Goal: Find specific page/section: Find specific page/section

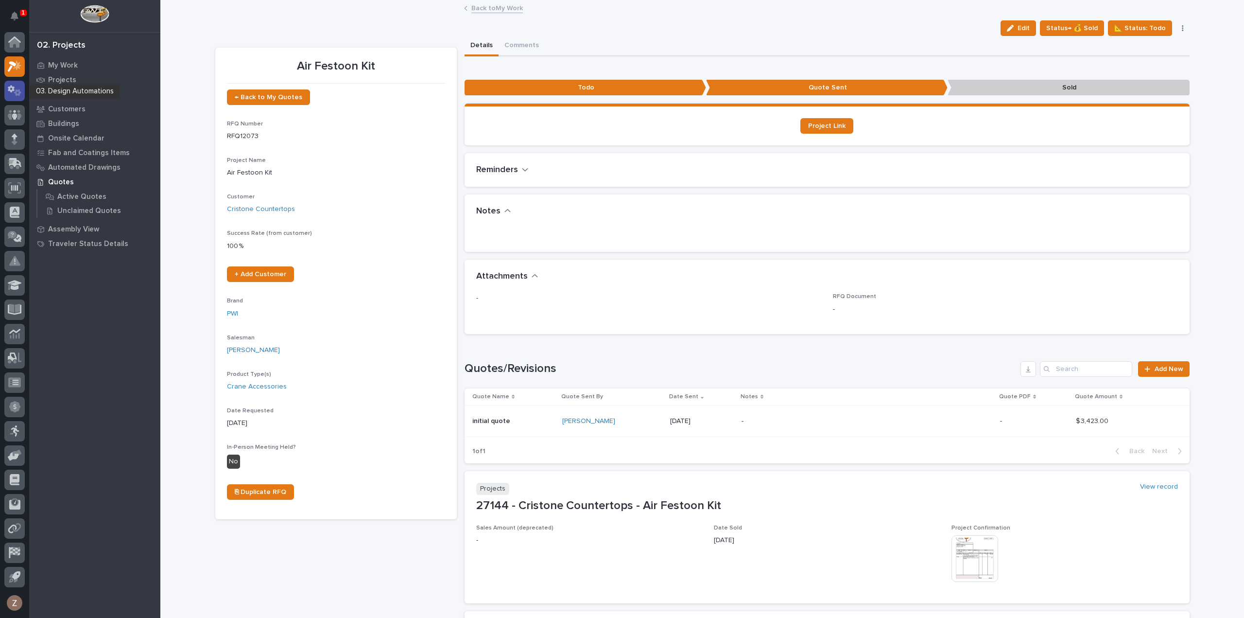
click at [19, 89] on icon at bounding box center [15, 90] width 14 height 11
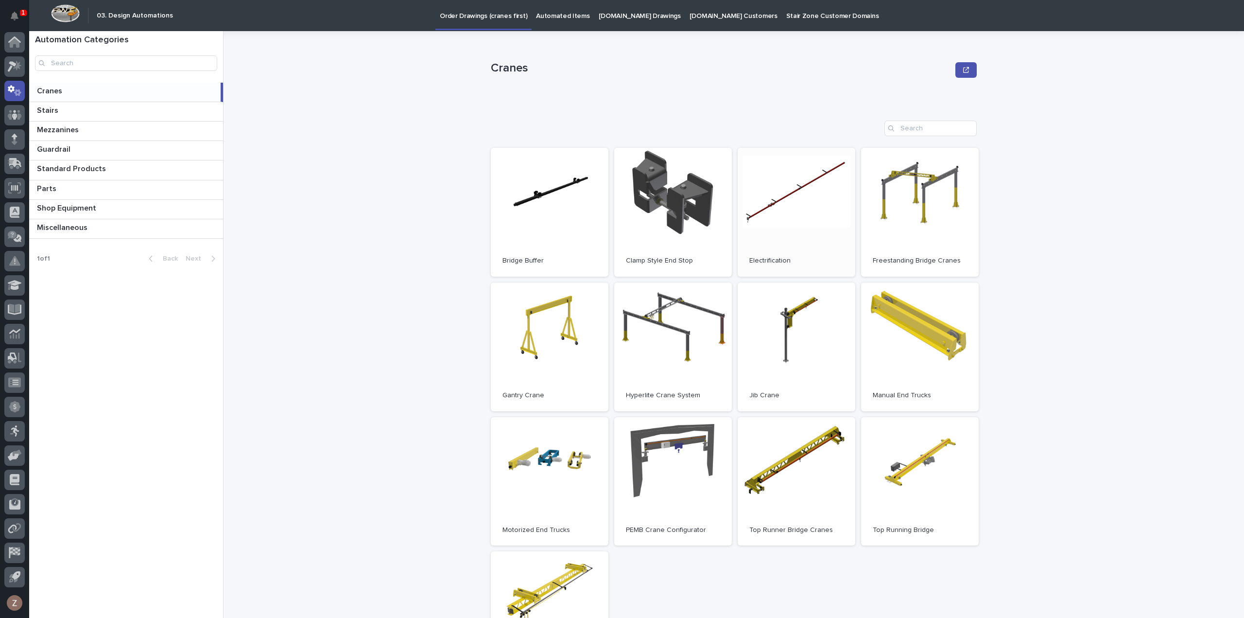
click at [785, 236] on link "Open" at bounding box center [797, 212] width 118 height 129
